Goal: Task Accomplishment & Management: Manage account settings

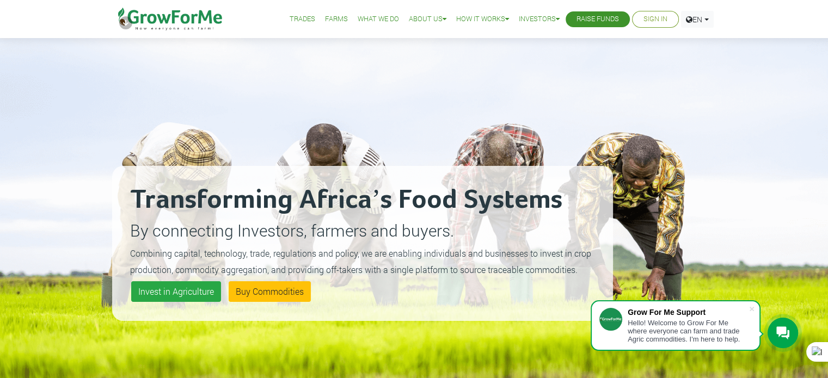
click at [649, 15] on link "Sign In" at bounding box center [655, 19] width 24 height 11
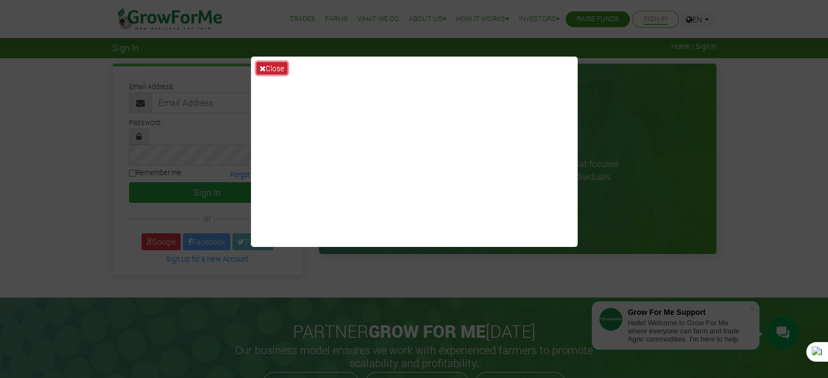
click at [280, 66] on button "Close" at bounding box center [271, 68] width 31 height 13
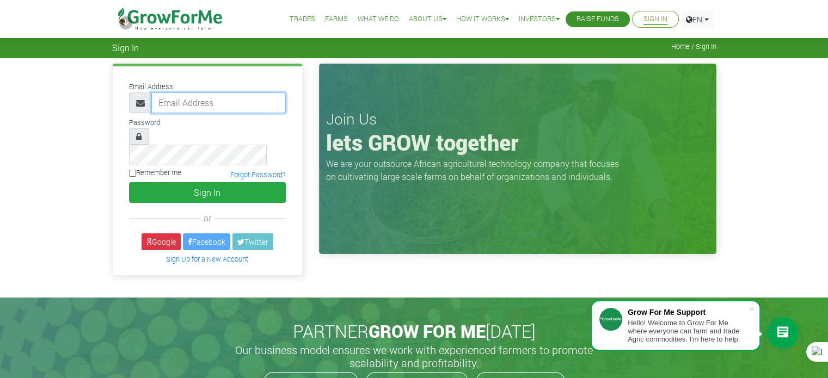
click at [242, 106] on input "email" at bounding box center [218, 103] width 134 height 21
click at [203, 110] on input "email" at bounding box center [218, 103] width 134 height 21
type input "M"
type input "233539349897@GROWFORME.COM"
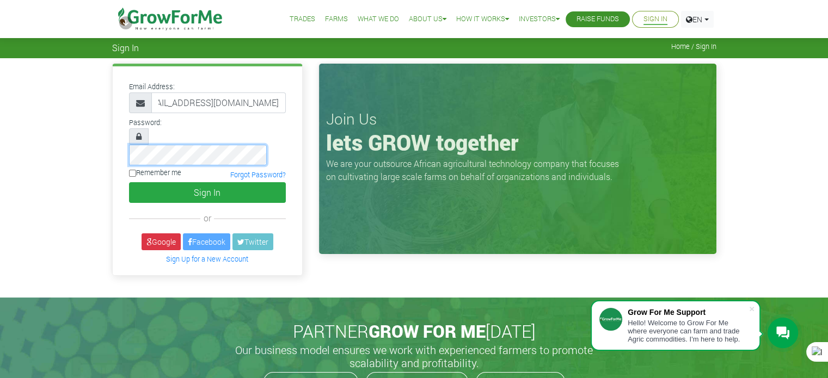
scroll to position [0, 0]
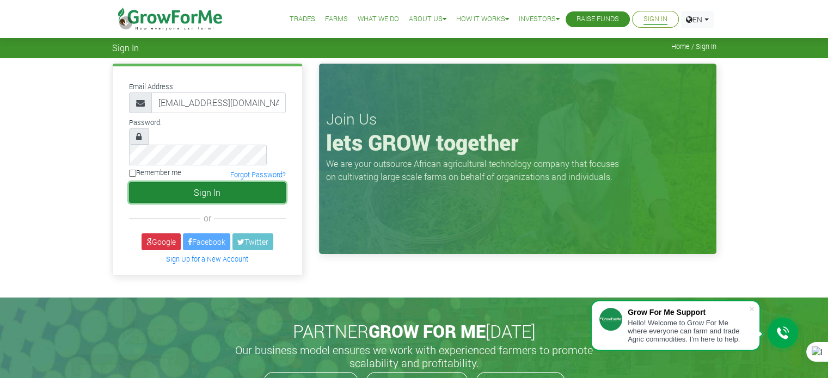
click at [160, 182] on button "Sign In" at bounding box center [207, 192] width 157 height 21
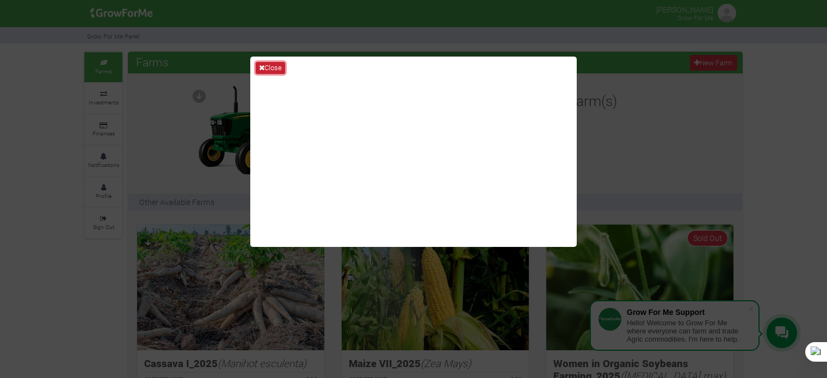
click at [274, 66] on button "Close" at bounding box center [270, 68] width 29 height 12
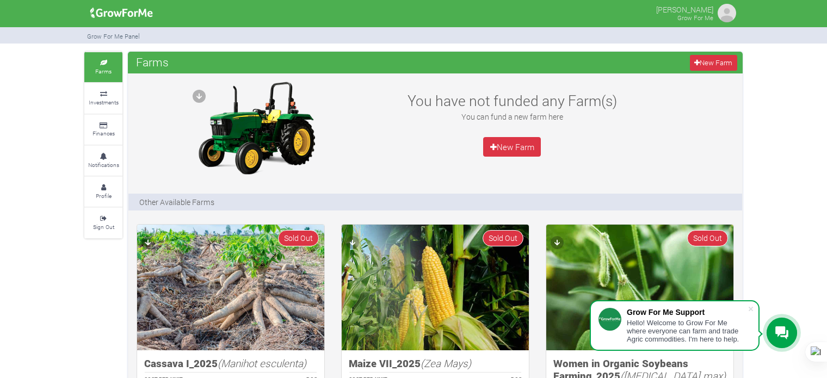
click at [730, 7] on img at bounding box center [727, 13] width 22 height 22
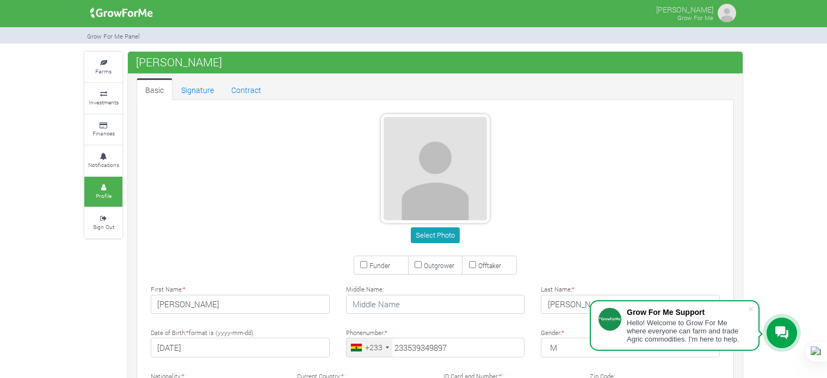
type input "53 934 9897"
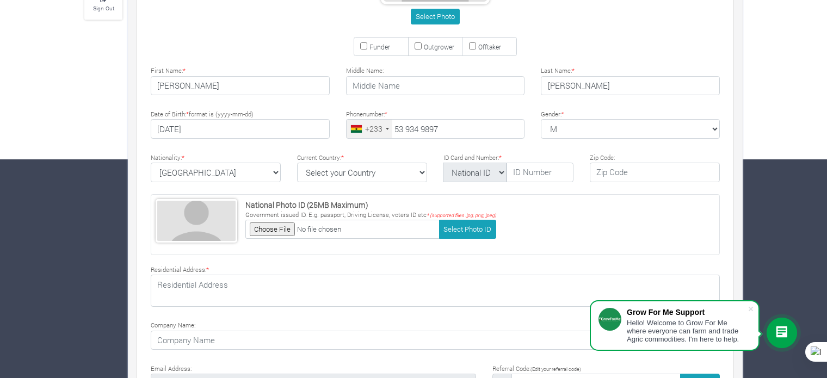
scroll to position [220, 0]
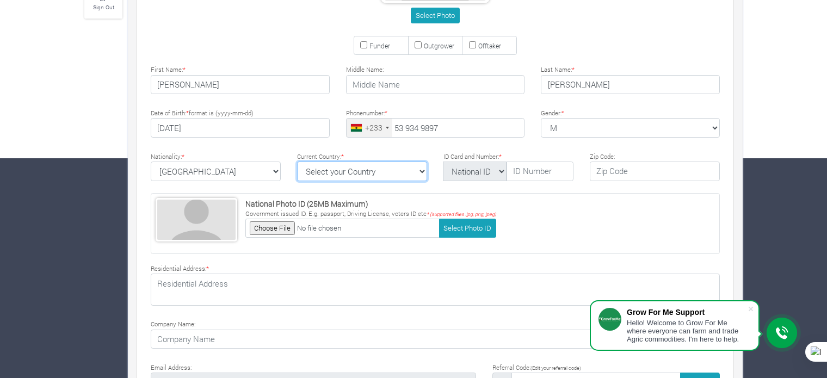
click at [403, 173] on select "Select your Country Afghanistan Albania Algeria American Samoa Andorra Angola A…" at bounding box center [362, 172] width 130 height 20
select select "Ghana"
click at [297, 162] on select "Select your Country Afghanistan Albania Algeria American Samoa Andorra Angola A…" at bounding box center [362, 172] width 130 height 20
click at [492, 171] on select "National ID Ghana ID Passport Drivers" at bounding box center [475, 172] width 64 height 20
select select "Ghana ID"
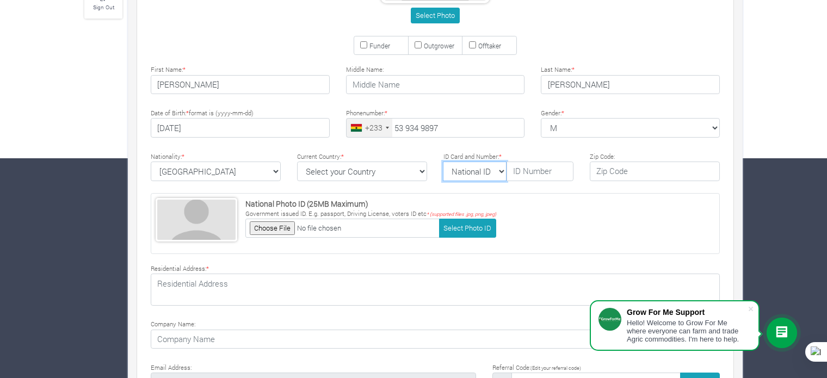
click at [443, 162] on select "National ID Ghana ID Passport Drivers" at bounding box center [475, 172] width 64 height 20
click at [546, 174] on input "text" at bounding box center [540, 172] width 67 height 20
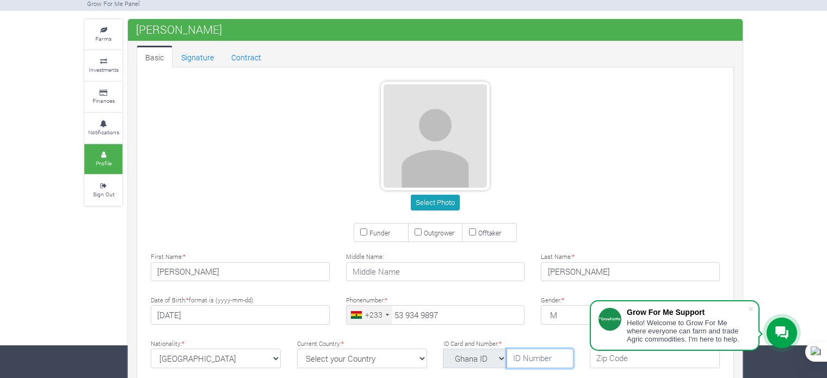
scroll to position [33, 0]
click at [441, 204] on button "Select Photo" at bounding box center [435, 203] width 48 height 16
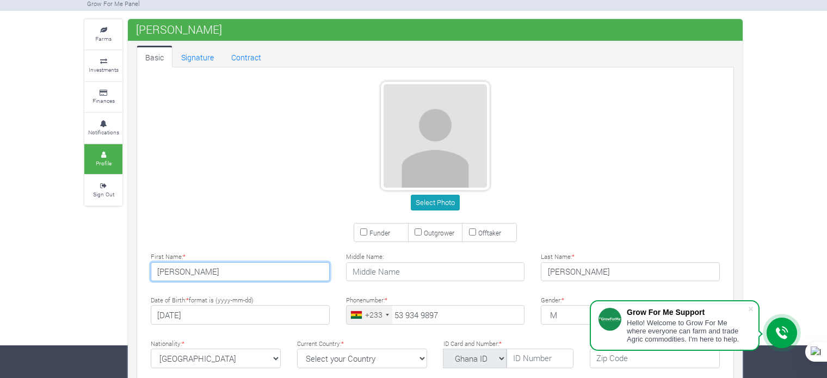
drag, startPoint x: 242, startPoint y: 266, endPoint x: 186, endPoint y: 273, distance: 56.6
click at [186, 273] on input "ERNEST APPIAH" at bounding box center [240, 272] width 179 height 20
type input "ERNEST"
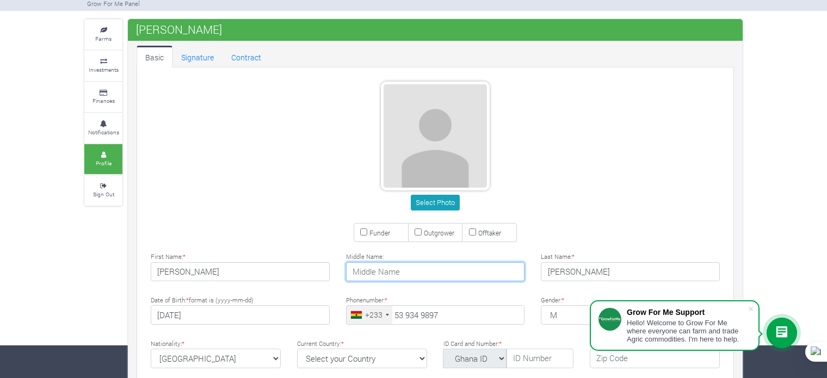
click at [416, 276] on input "text" at bounding box center [435, 272] width 179 height 20
paste input "APPIAH"
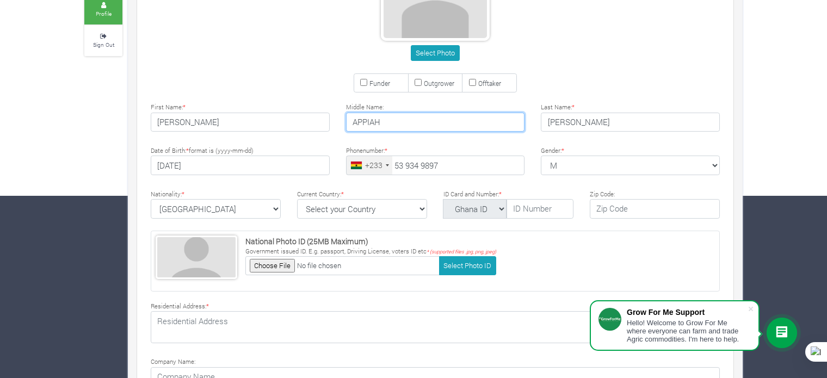
scroll to position [183, 0]
type input "APPIAH"
click at [366, 83] on input "Funder" at bounding box center [363, 81] width 7 height 7
checkbox input "true"
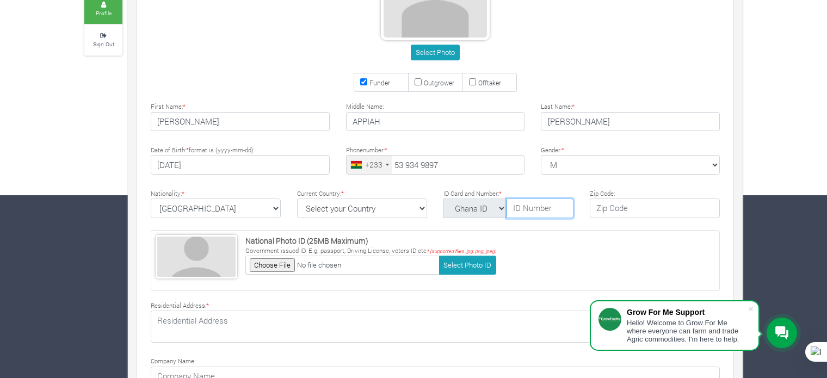
click at [539, 208] on input "text" at bounding box center [540, 209] width 67 height 20
type input "g"
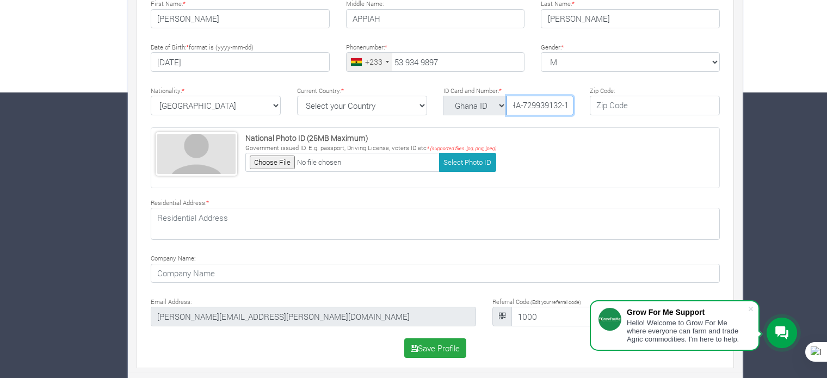
scroll to position [0, 13]
type input "GHA-729939132-1"
click at [477, 160] on button "Select Photo ID" at bounding box center [467, 162] width 57 height 19
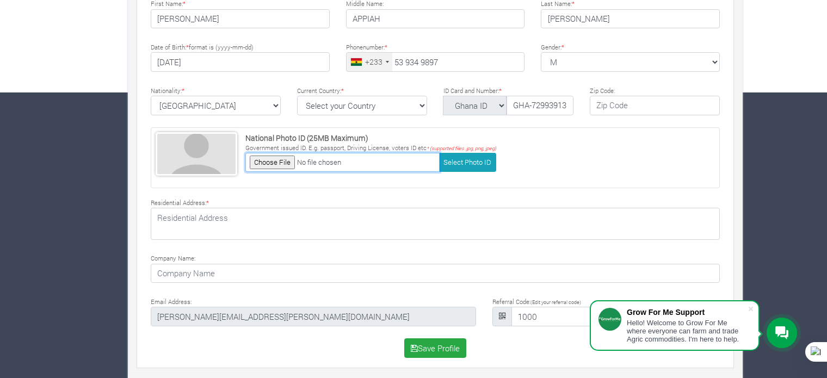
click at [285, 158] on input "file" at bounding box center [342, 162] width 194 height 19
type input "C:\fakepath\4ed3dd4d-3236-4451-b1e0-b274f4d05cd1.jpg"
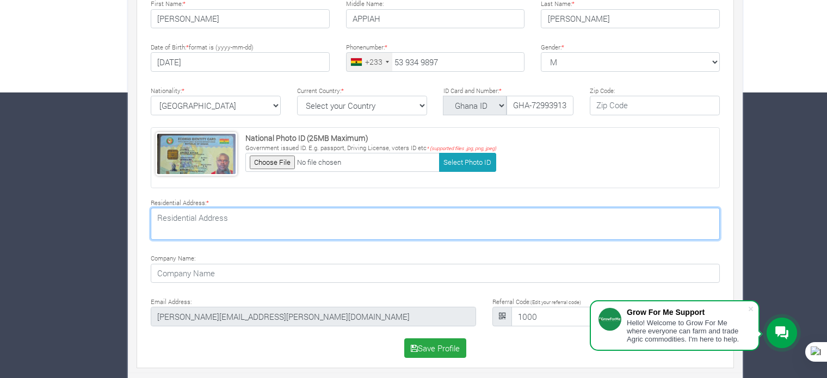
click at [247, 215] on textarea at bounding box center [435, 224] width 569 height 32
type textarea "k"
paste textarea "enyase, Kwabre East Municipal. GPS Address: AD-284-9118,"
type textarea "Kenyase, Kwabre East Municipal. GPS Address: AD-284-9118,"
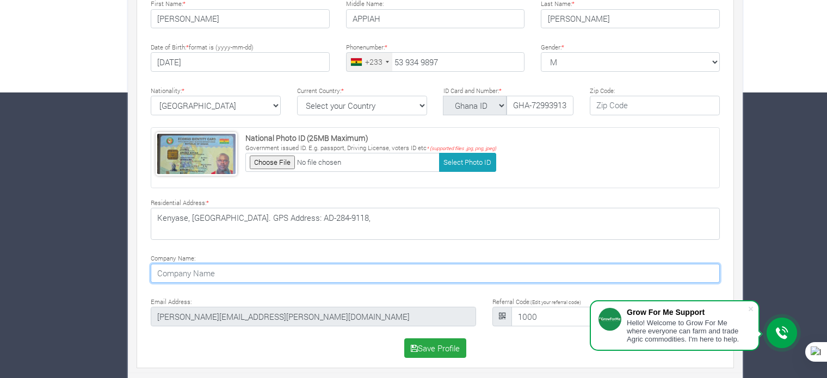
click at [195, 274] on input at bounding box center [435, 274] width 569 height 20
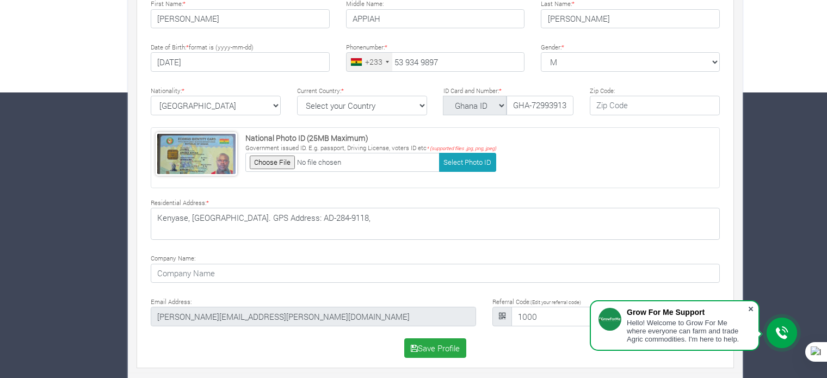
click at [751, 310] on span at bounding box center [750, 309] width 11 height 11
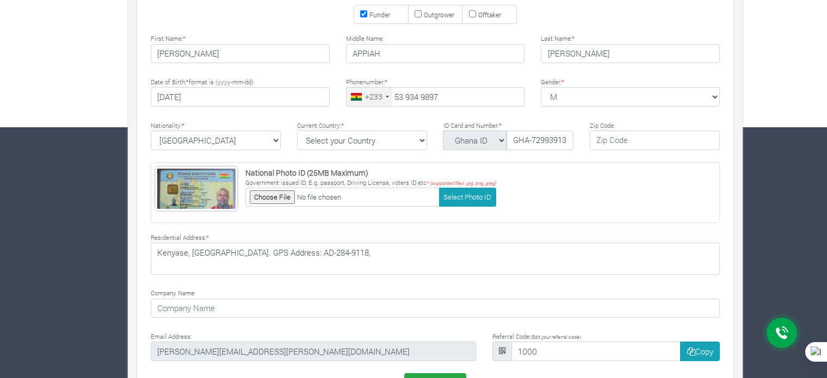
scroll to position [286, 0]
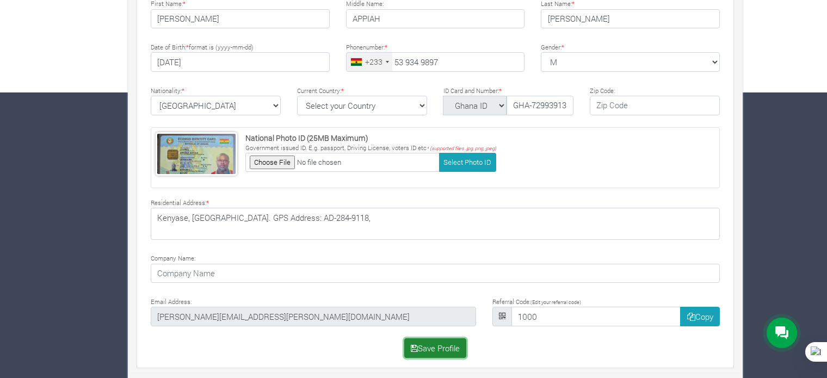
click at [454, 342] on button "Save Profile" at bounding box center [435, 348] width 63 height 20
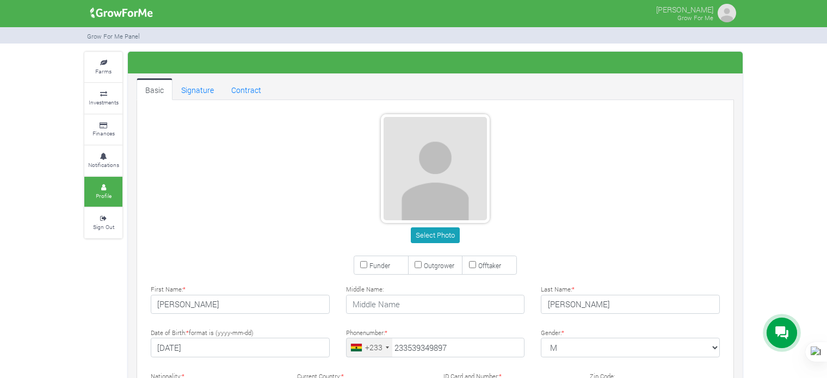
type input "53 934 9897"
click at [437, 232] on button "Select Photo" at bounding box center [435, 235] width 48 height 16
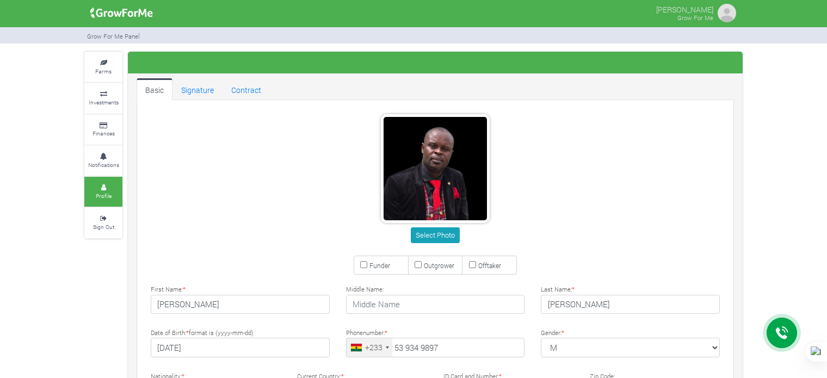
click at [365, 263] on input "Funder" at bounding box center [363, 264] width 7 height 7
checkbox input "true"
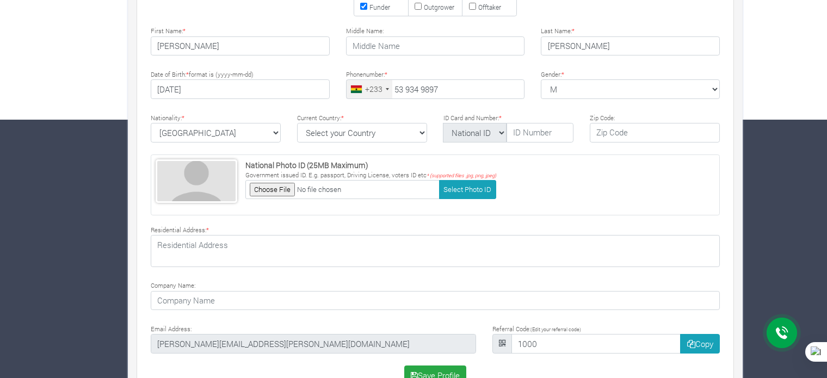
scroll to position [286, 0]
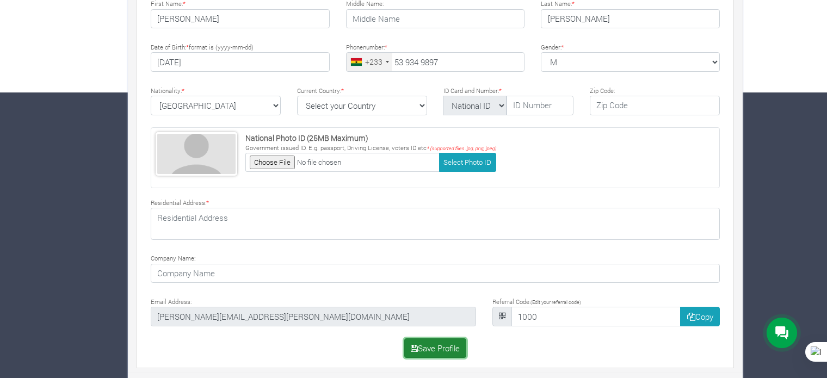
click at [442, 342] on button "Save Profile" at bounding box center [435, 348] width 63 height 20
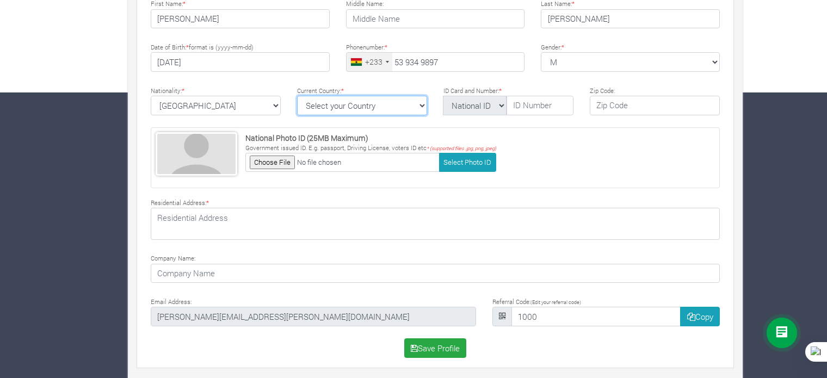
click at [415, 102] on select "Select your Country Afghanistan Albania Algeria American Samoa Andorra Angola A…" at bounding box center [362, 106] width 130 height 20
select select "Ghana"
click at [372, 102] on select "Select your Country Afghanistan Albania Algeria American Samoa Andorra Angola A…" at bounding box center [362, 106] width 130 height 20
click at [529, 103] on input "text" at bounding box center [540, 106] width 67 height 20
type input "GHA-729939132-1"
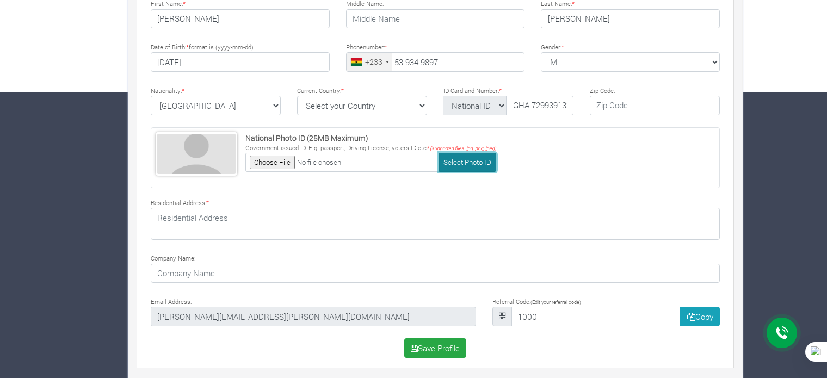
click at [455, 159] on button "Select Photo ID" at bounding box center [467, 162] width 57 height 19
type input "C:\fakepath\4ed3dd4d-3236-4451-b1e0-b274f4d05cd1.jpg"
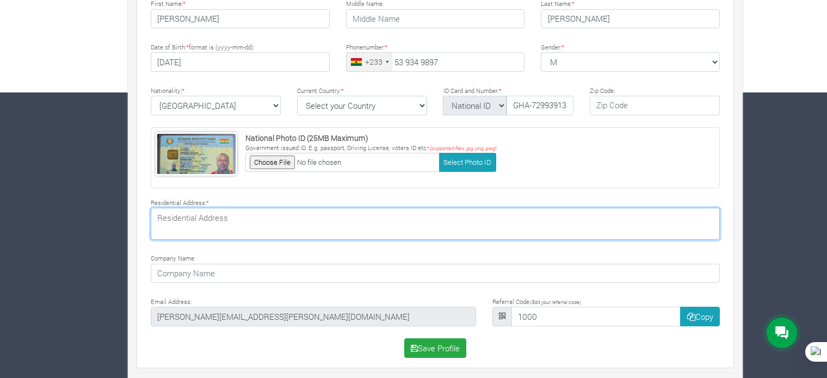
click at [335, 219] on textarea at bounding box center [435, 224] width 569 height 32
paste textarea "enyase, Kwabre East Municipal. GPS Address: AD-284-9118,"
click at [158, 213] on textarea "enyase, Kwabre East Municipal. GPS Address: AD-284-9118," at bounding box center [435, 224] width 569 height 32
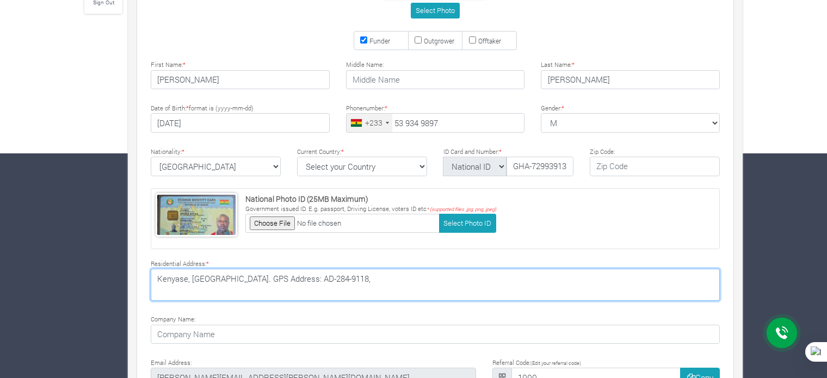
scroll to position [224, 0]
type textarea "Kenyase, Kwabre East Municipal. GPS Address: AD-284-9118,"
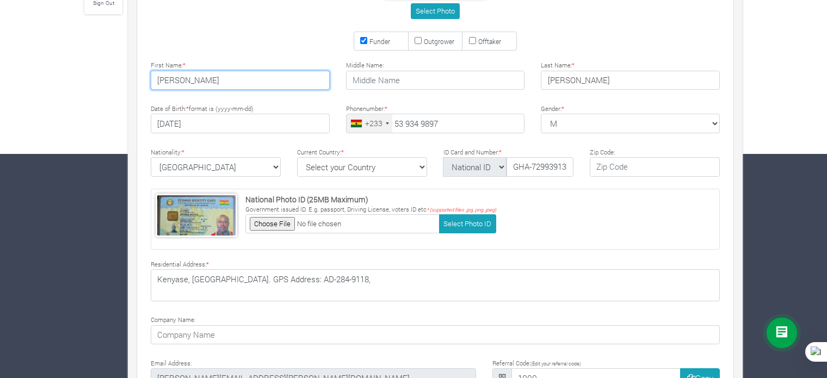
drag, startPoint x: 225, startPoint y: 78, endPoint x: 189, endPoint y: 78, distance: 35.9
click at [189, 78] on input "ERNEST APPIAH" at bounding box center [240, 81] width 179 height 20
type input "ERNEST"
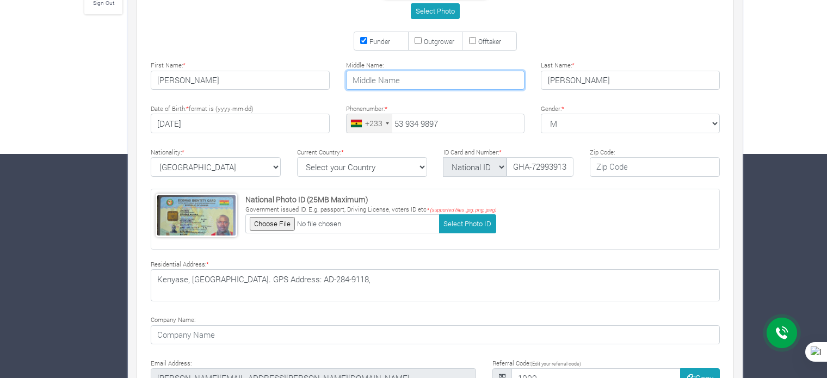
click at [361, 81] on input "text" at bounding box center [435, 81] width 179 height 20
paste input "APPIAH"
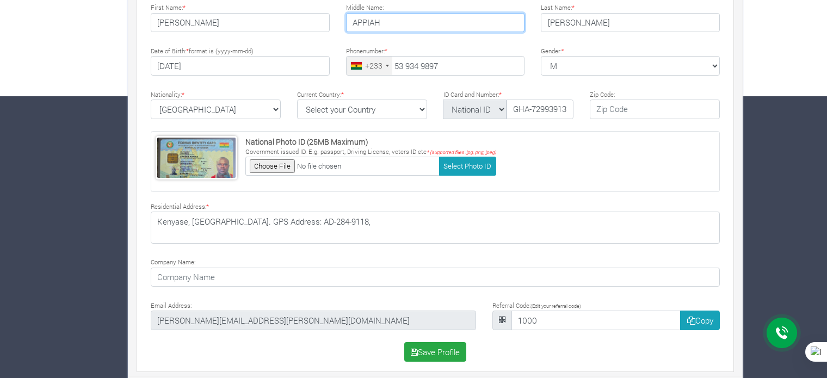
scroll to position [286, 0]
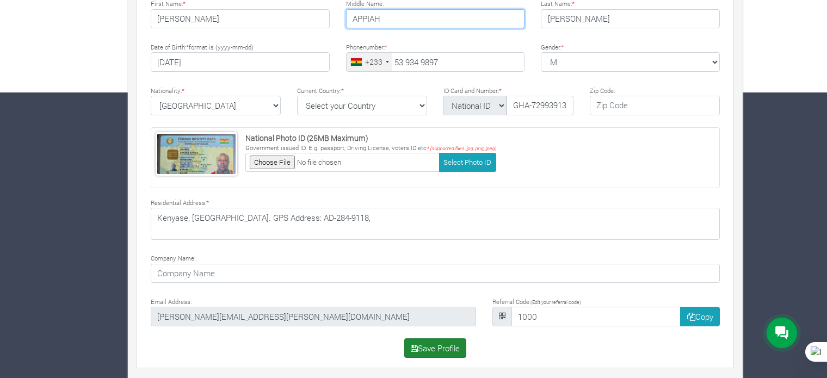
type input "APPIAH"
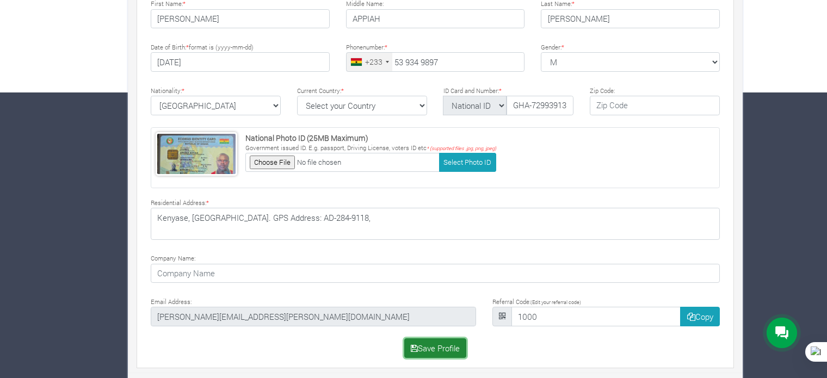
click at [450, 346] on button "Save Profile" at bounding box center [435, 348] width 63 height 20
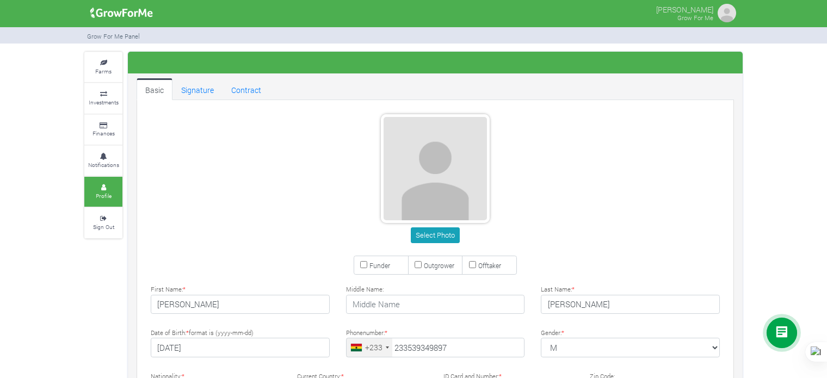
type input "53 934 9897"
click at [113, 70] on link "Farms" at bounding box center [103, 67] width 38 height 30
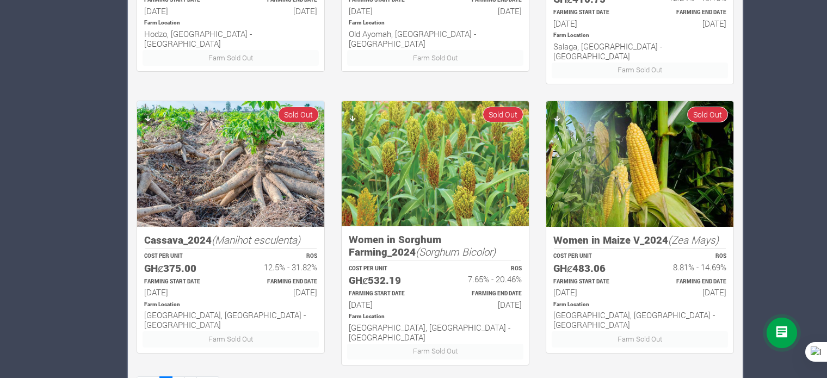
scroll to position [694, 0]
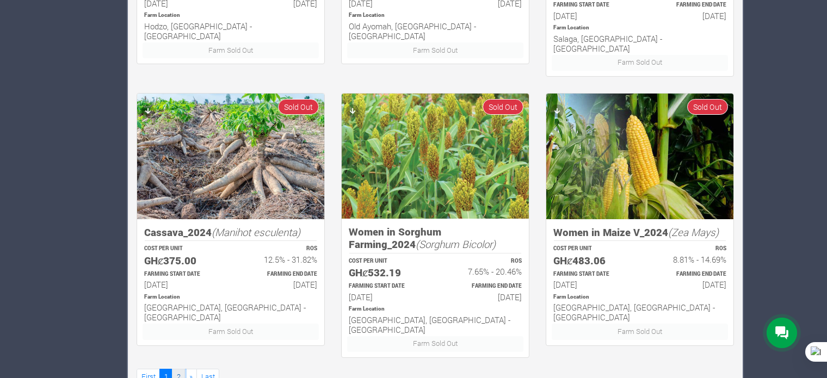
click at [179, 369] on link "2" at bounding box center [178, 377] width 13 height 16
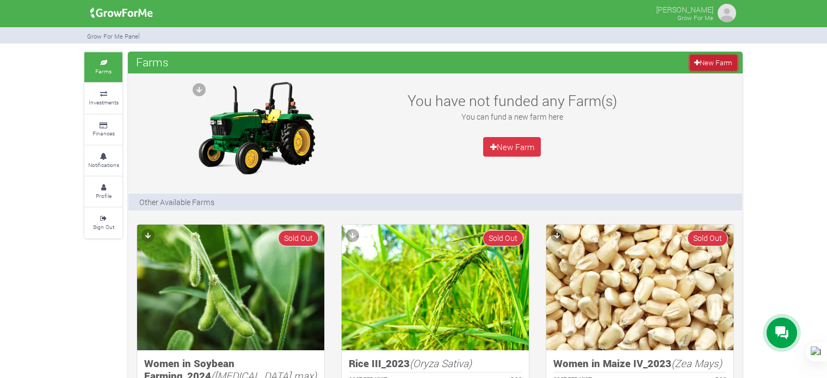
click at [696, 60] on icon at bounding box center [696, 62] width 5 height 7
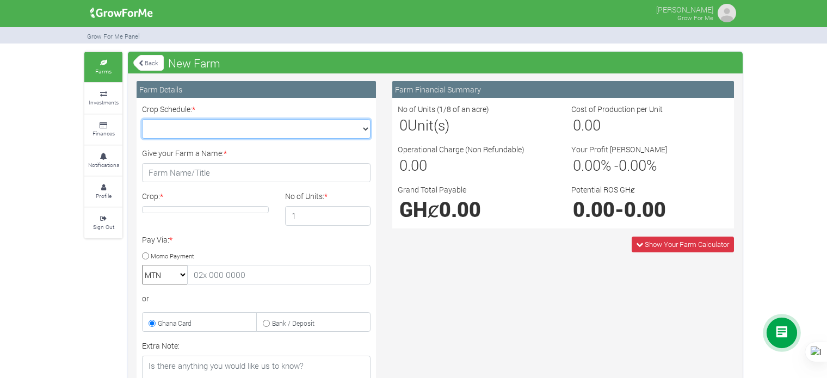
click at [360, 126] on select "Crop Schedule: *" at bounding box center [256, 129] width 229 height 20
click at [143, 256] on input "Momo Payment" at bounding box center [145, 255] width 7 height 7
radio input "true"
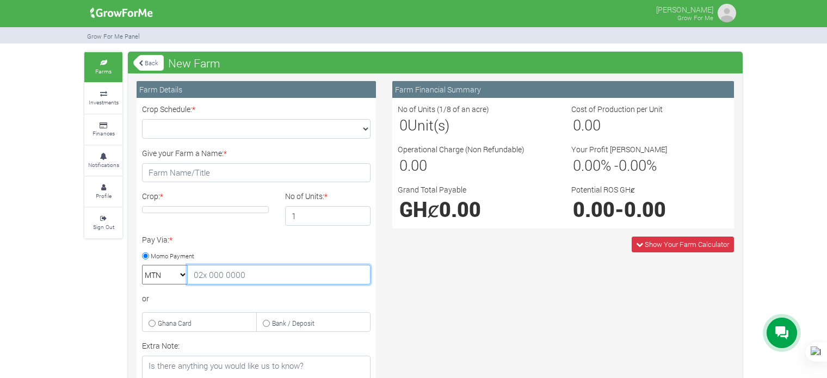
click at [239, 279] on input "text" at bounding box center [278, 275] width 183 height 20
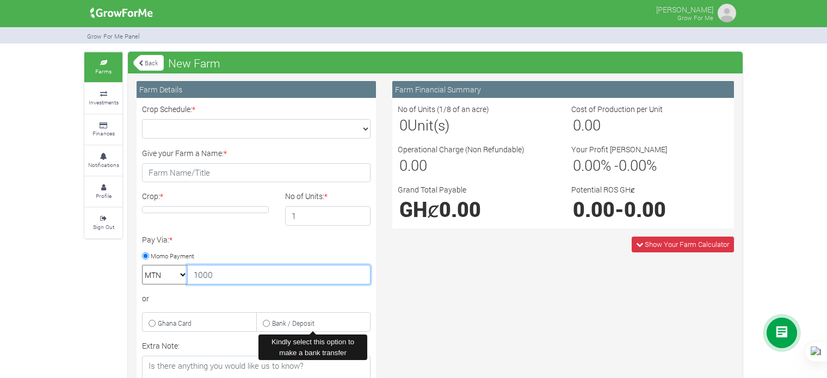
type input "1000"
click at [270, 323] on label "Bank / Deposit" at bounding box center [313, 322] width 115 height 20
click at [270, 323] on input "Bank / Deposit" at bounding box center [266, 323] width 7 height 7
radio input "true"
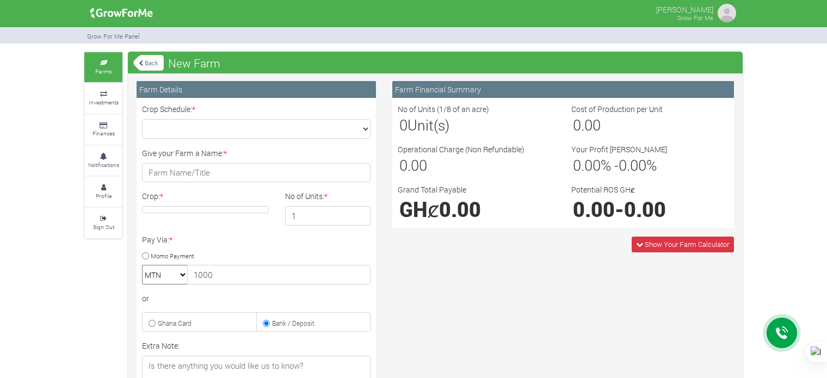
click at [194, 208] on h4 at bounding box center [205, 209] width 127 height 7
click at [294, 126] on select "Crop Schedule: *" at bounding box center [256, 129] width 229 height 20
click at [117, 135] on link "Finances" at bounding box center [103, 130] width 38 height 30
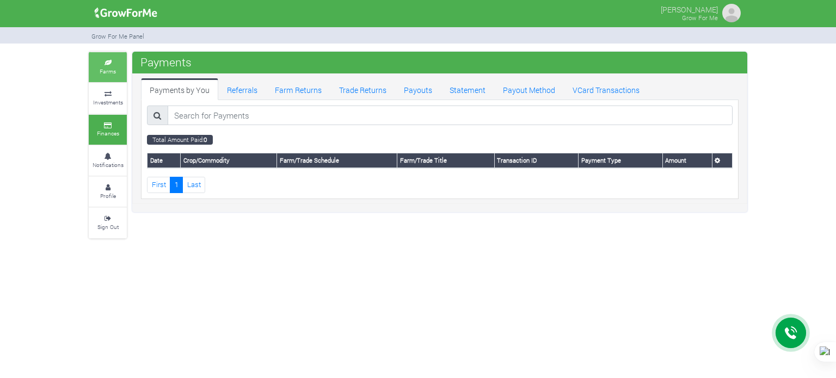
click at [113, 76] on link "Farms" at bounding box center [108, 67] width 38 height 30
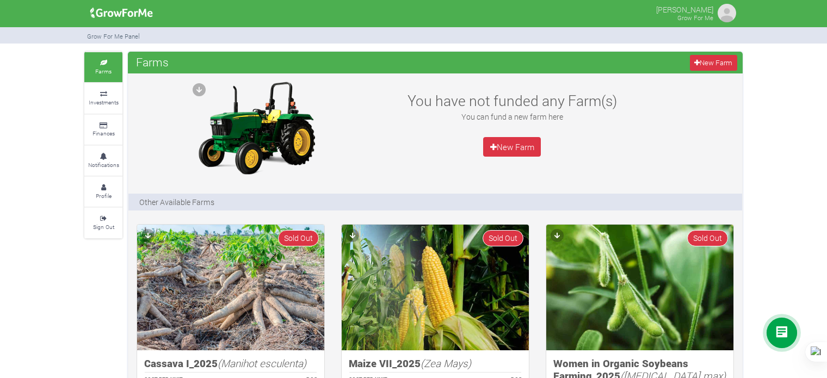
click at [724, 16] on img at bounding box center [727, 13] width 22 height 22
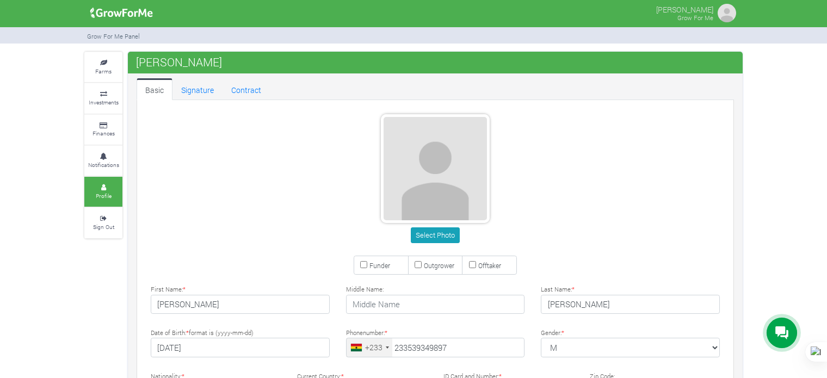
type input "53 934 9897"
click at [254, 89] on link "Contract" at bounding box center [246, 89] width 47 height 22
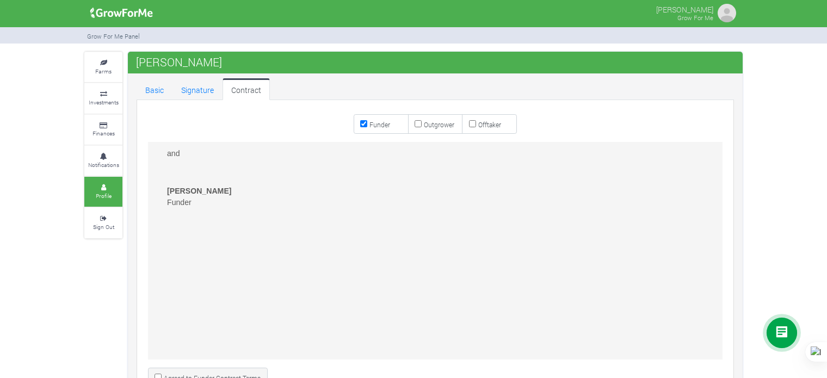
scroll to position [2814, 0]
click at [198, 195] on b "ERNEST APPIAH GYAMFI" at bounding box center [199, 190] width 65 height 9
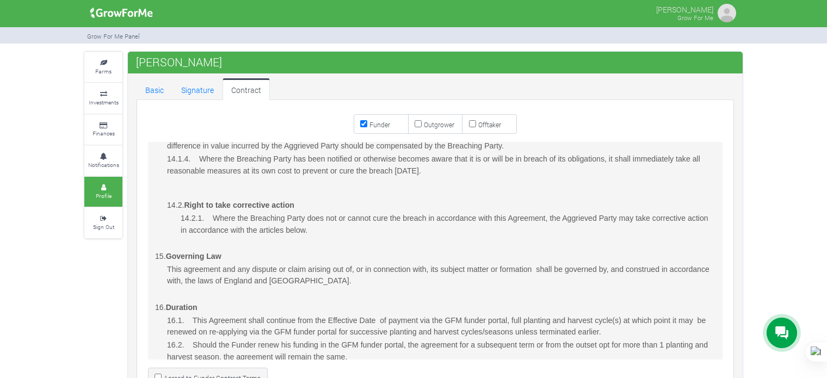
scroll to position [2261, 0]
click at [191, 90] on link "Signature" at bounding box center [197, 89] width 50 height 22
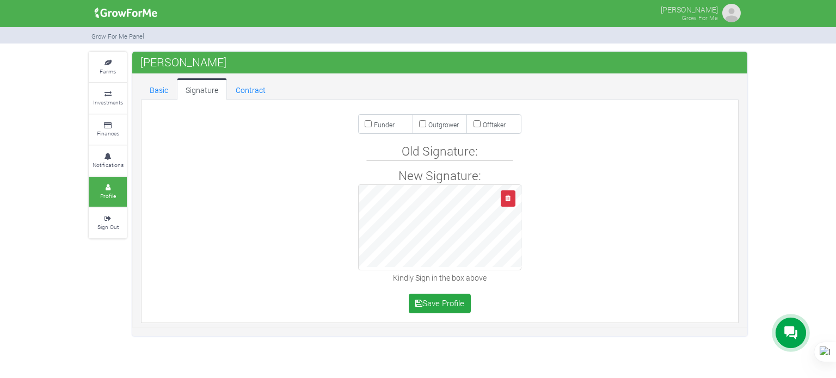
click at [366, 121] on input "Funder" at bounding box center [368, 123] width 7 height 7
checkbox input "true"
click at [424, 149] on h4 "Old Signature:" at bounding box center [440, 151] width 144 height 15
click at [424, 176] on h4 "New Signature:" at bounding box center [440, 175] width 582 height 15
click at [505, 204] on button "button" at bounding box center [508, 198] width 15 height 16
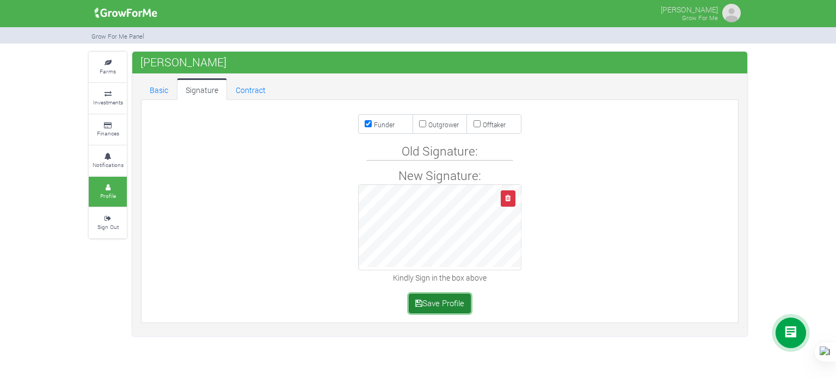
click at [444, 306] on button "Save Profile" at bounding box center [440, 304] width 63 height 20
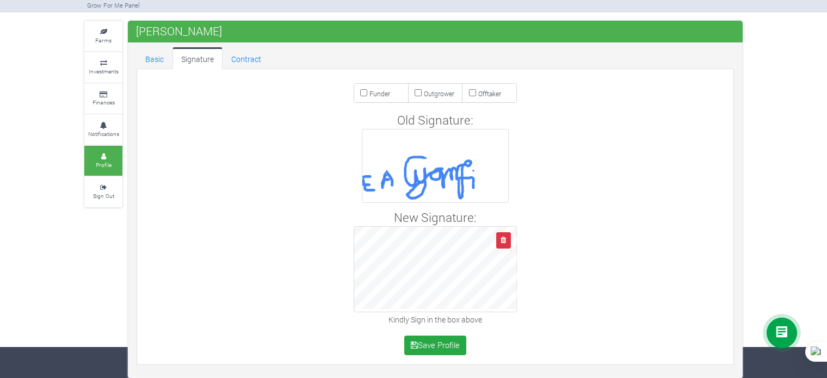
scroll to position [29, 0]
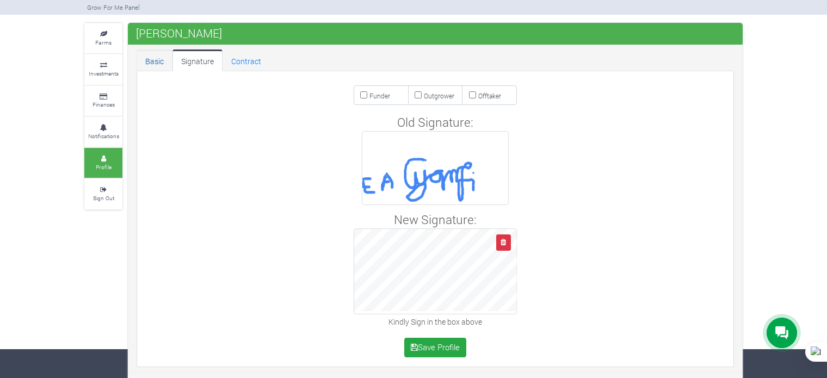
click at [161, 63] on link "Basic" at bounding box center [155, 61] width 36 height 22
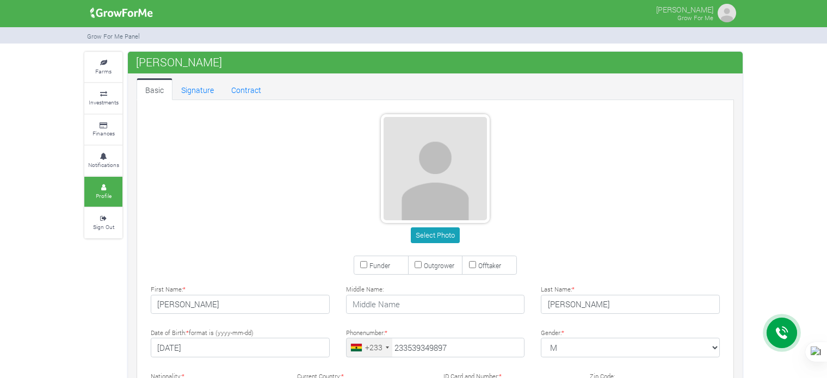
type input "53 934 9897"
click at [111, 219] on icon at bounding box center [103, 218] width 33 height 5
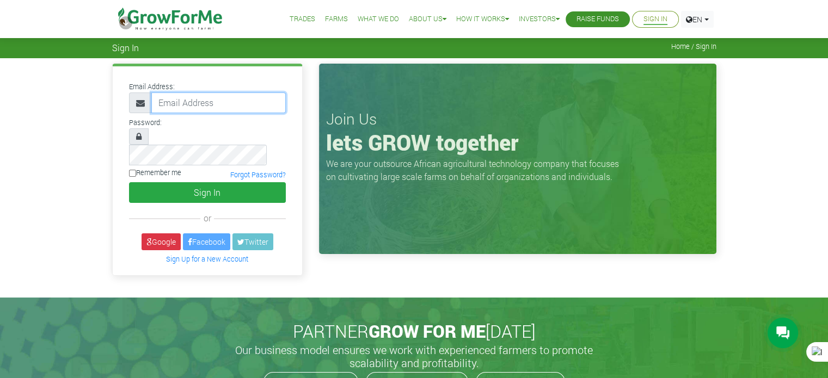
click at [207, 107] on input "email" at bounding box center [218, 103] width 134 height 21
type input "[EMAIL_ADDRESS][DOMAIN_NAME]"
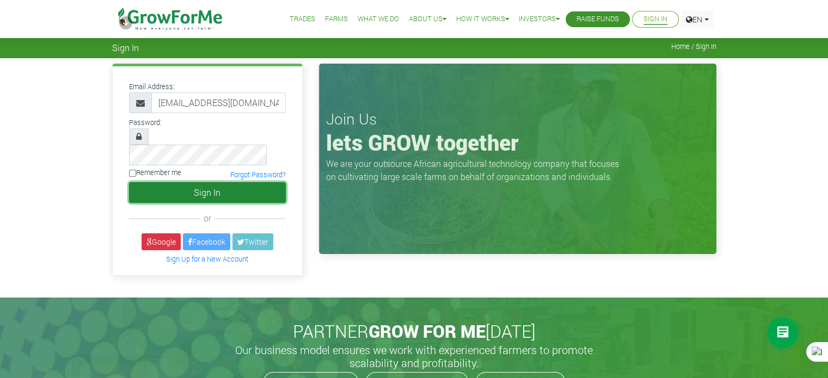
click at [239, 182] on button "Sign In" at bounding box center [207, 192] width 157 height 21
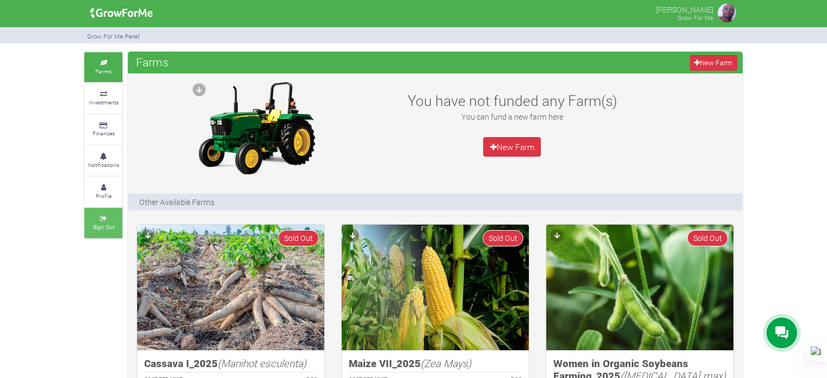
click at [91, 224] on link "Sign Out" at bounding box center [103, 223] width 38 height 30
